Goal: Check status

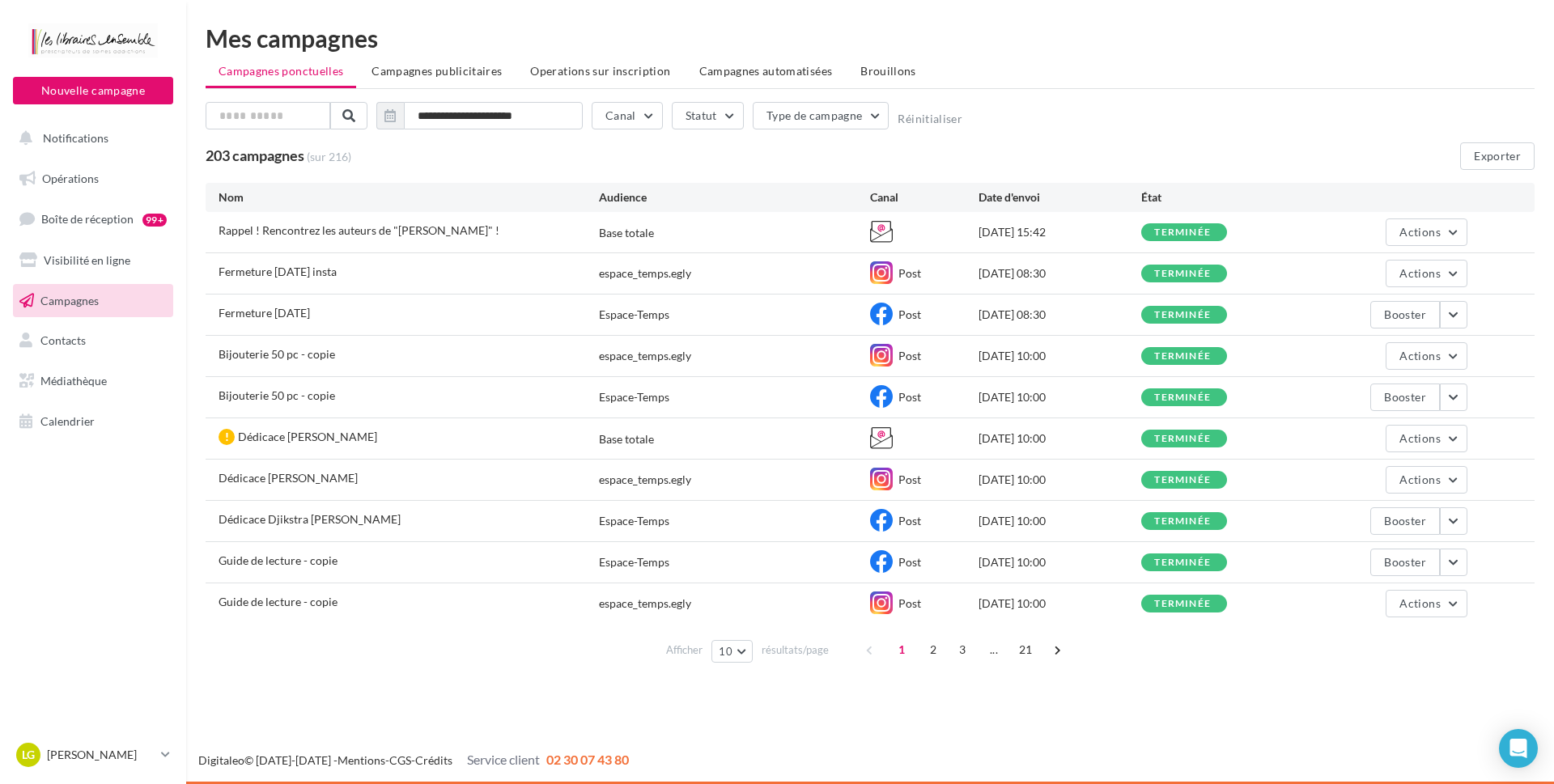
click at [75, 305] on span "Campagnes" at bounding box center [70, 299] width 58 height 14
click at [462, 231] on span "Rappel ! Rencontrez les auteurs de "[PERSON_NAME]" !" at bounding box center [359, 230] width 281 height 14
click at [1444, 231] on button "Actions" at bounding box center [1426, 232] width 81 height 27
click at [1358, 268] on button "Voir les résultats" at bounding box center [1358, 270] width 220 height 43
